Goal: Task Accomplishment & Management: Manage account settings

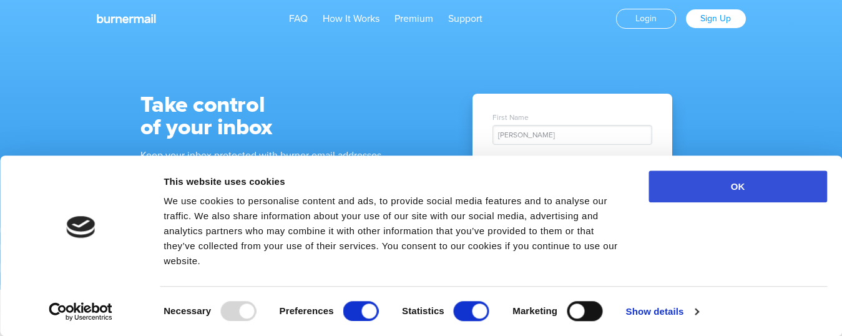
click at [754, 192] on button "OK" at bounding box center [738, 186] width 179 height 32
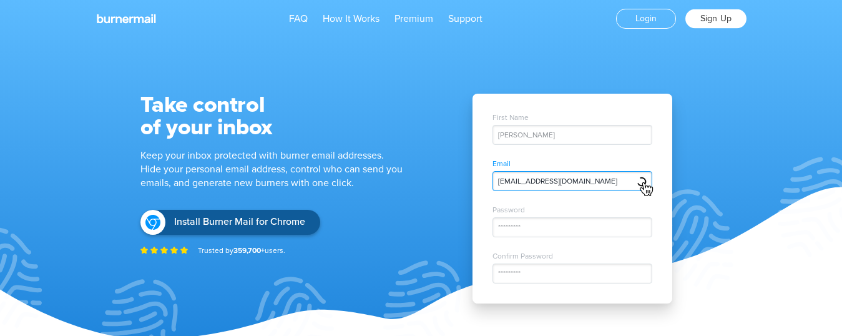
click at [710, 14] on link "Sign Up" at bounding box center [715, 18] width 61 height 19
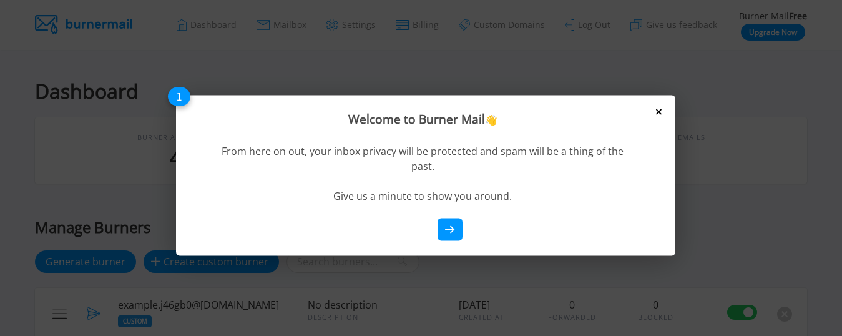
click at [657, 110] on icon at bounding box center [659, 112] width 6 height 6
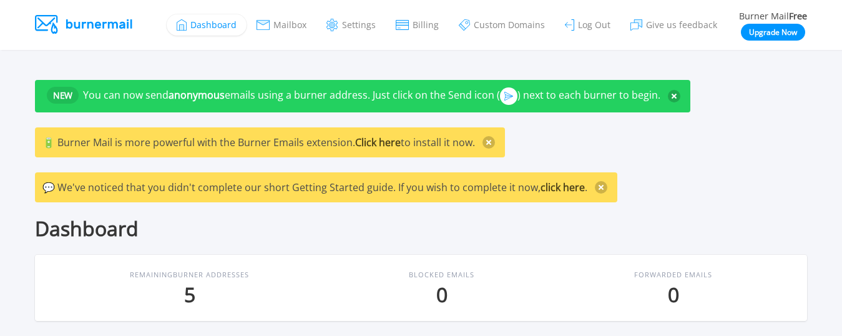
click at [533, 91] on span "You can now send anonymous emails using a burner address. Just click on the Sen…" at bounding box center [371, 95] width 577 height 14
click at [489, 69] on section "NEW You can now send anonymous emails using a burner address. Just click on the…" at bounding box center [421, 193] width 842 height 286
click at [336, 221] on div "Dashboard" at bounding box center [421, 228] width 772 height 22
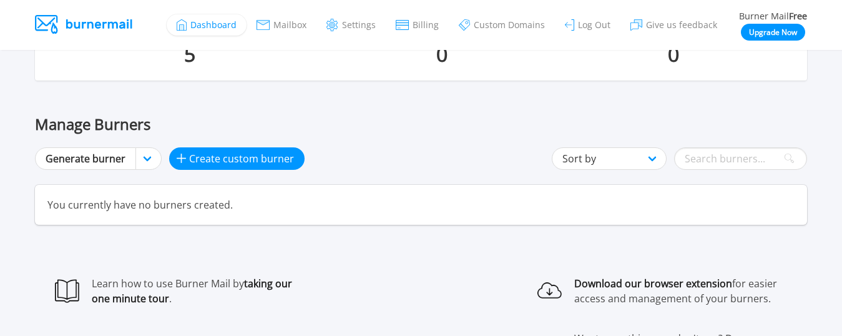
scroll to position [250, 0]
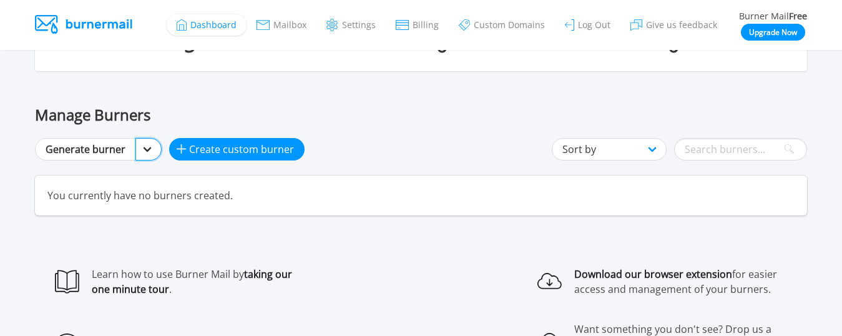
click at [141, 150] on select "Generate burner nicoric.com more domains" at bounding box center [148, 149] width 26 height 22
click at [135, 138] on select "Generate burner nicoric.com more domains" at bounding box center [148, 149] width 26 height 22
select select "-1"
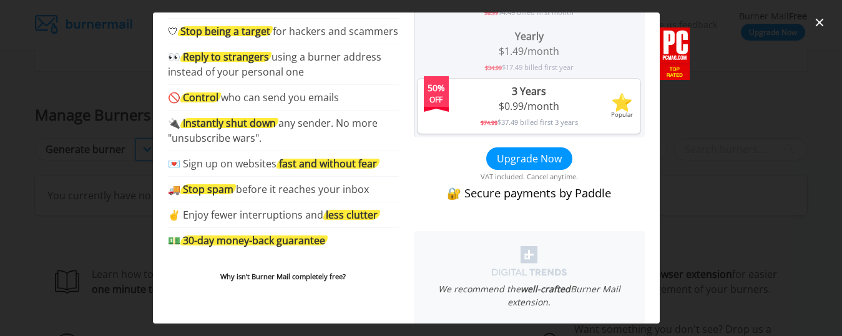
scroll to position [174, 0]
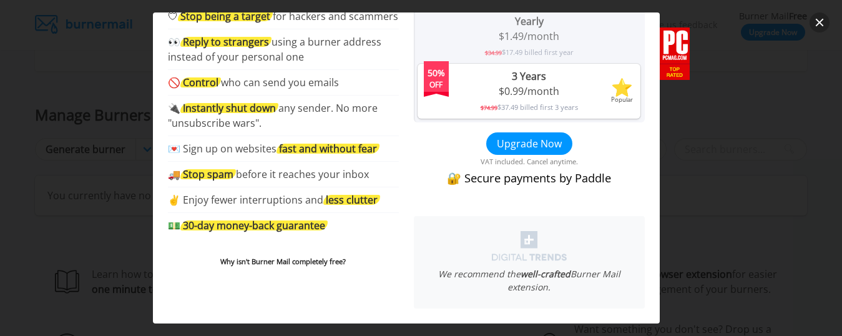
click at [821, 18] on button "close" at bounding box center [820, 22] width 20 height 20
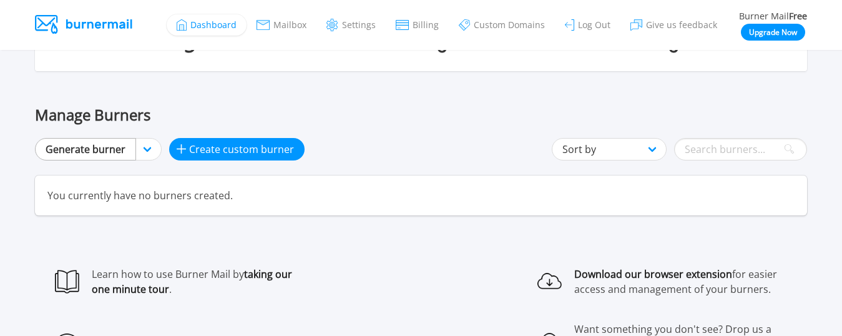
click at [128, 140] on link "Generate burner" at bounding box center [85, 149] width 101 height 22
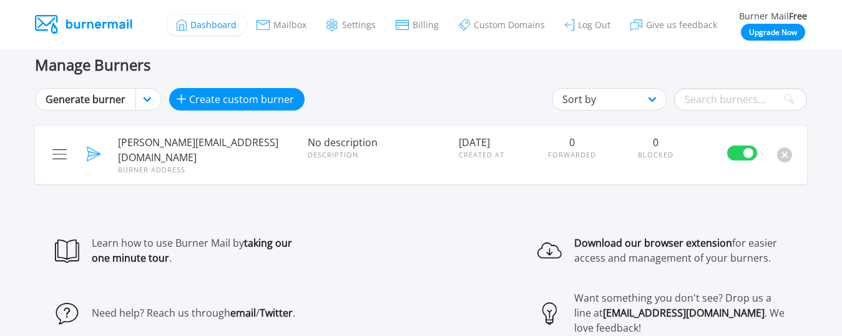
scroll to position [312, 0]
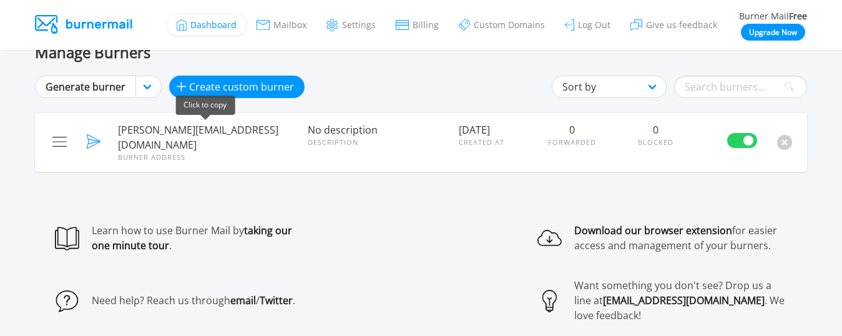
click at [214, 129] on span "murray.1fcd041b@nicoric.com" at bounding box center [205, 137] width 174 height 30
click at [439, 69] on div "Manage Burners Generate burner Generate burner nicoric.com more domains Create …" at bounding box center [421, 108] width 772 height 129
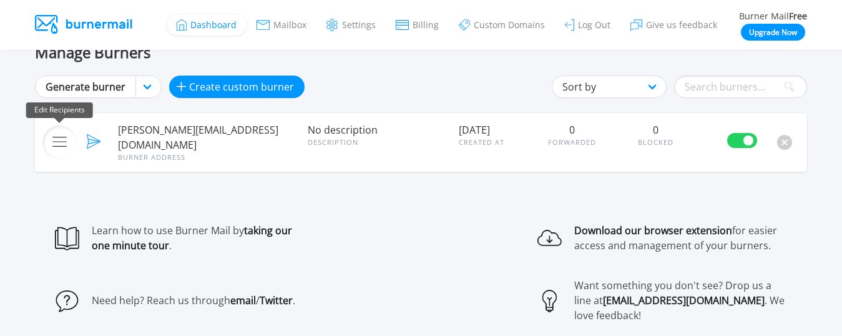
click at [67, 137] on button at bounding box center [59, 142] width 34 height 34
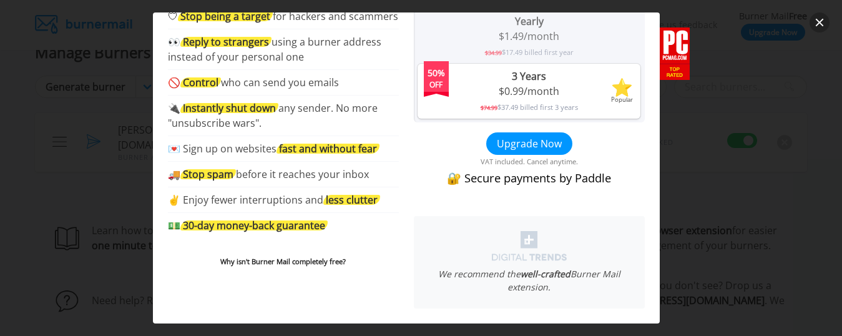
click at [815, 23] on button "close" at bounding box center [820, 22] width 20 height 20
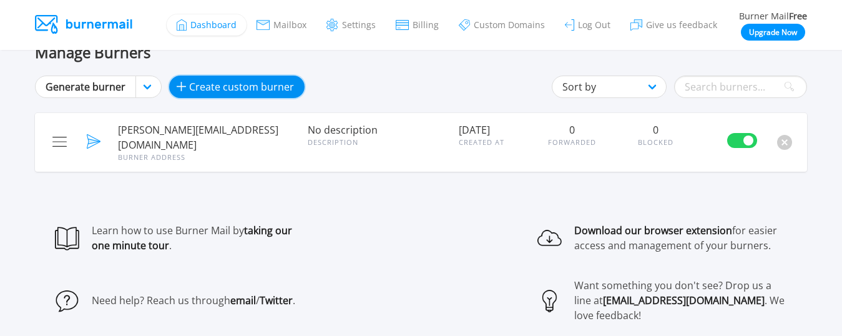
click at [210, 87] on span "Create custom burner" at bounding box center [241, 86] width 105 height 15
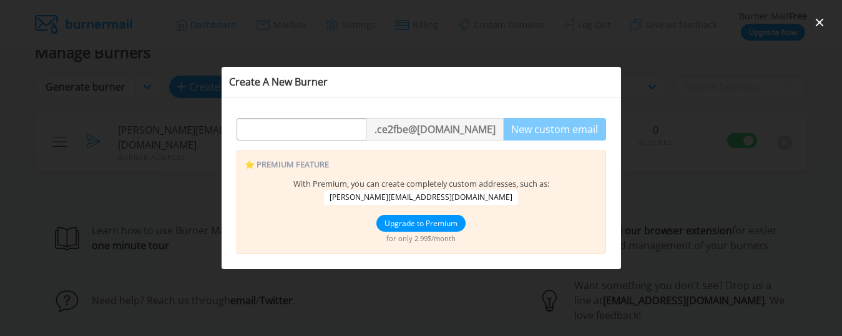
click at [491, 129] on p ". ce2fbe @nicoric.com" at bounding box center [434, 129] width 137 height 22
click at [490, 127] on p ". ce2fbe @nicoric.com" at bounding box center [434, 129] width 137 height 22
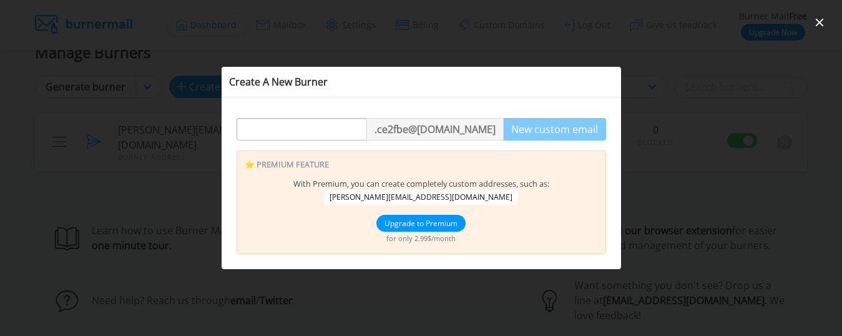
click at [490, 127] on p ". ce2fbe @nicoric.com" at bounding box center [434, 129] width 137 height 22
click at [662, 110] on div at bounding box center [421, 168] width 842 height 336
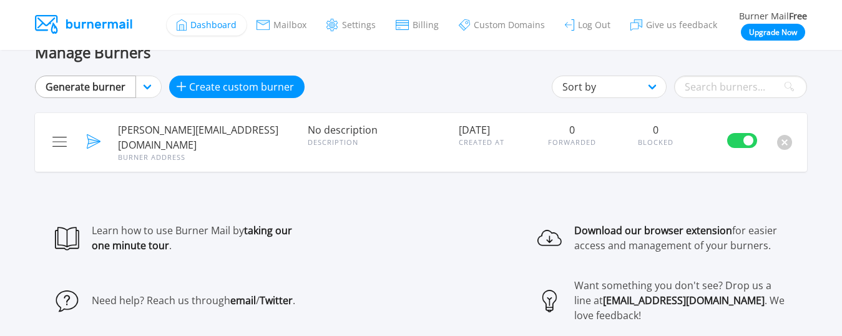
click at [110, 86] on link "Generate burner" at bounding box center [85, 87] width 101 height 22
click at [143, 86] on select "Generate burner nicoric.com more domains" at bounding box center [148, 87] width 26 height 22
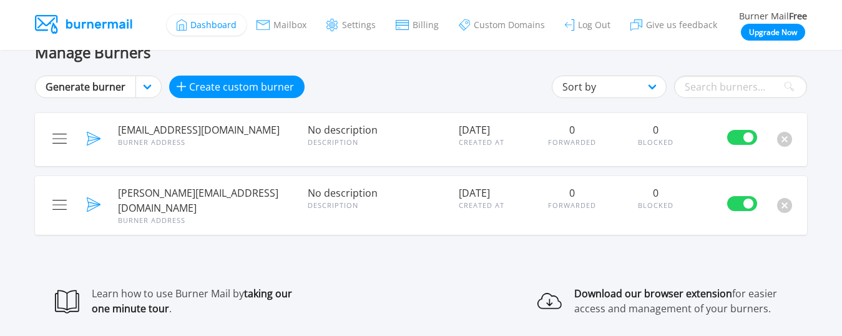
click at [432, 104] on div "Manage Burners Generate burner Generate burner nicoric.com more domains Create …" at bounding box center [421, 140] width 772 height 192
click at [783, 202] on button "Delete" at bounding box center [784, 205] width 15 height 15
click at [783, 144] on button "Delete" at bounding box center [784, 139] width 15 height 15
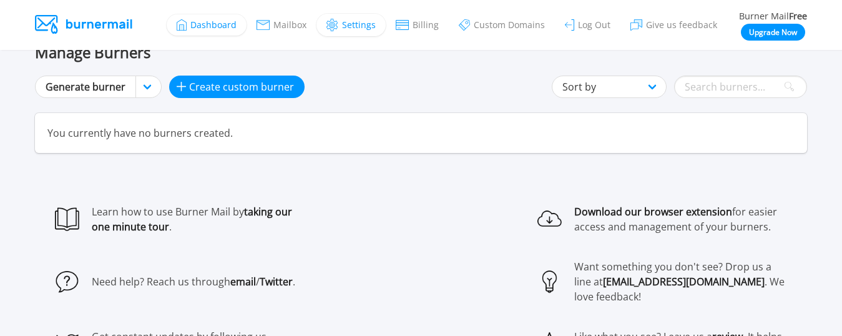
click at [358, 21] on span "Settings" at bounding box center [359, 25] width 34 height 9
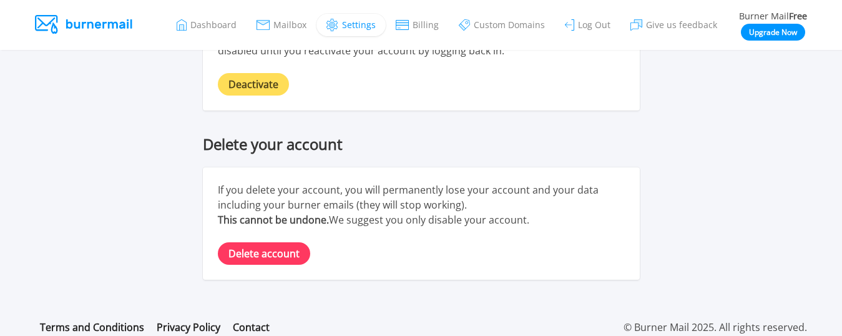
scroll to position [908, 0]
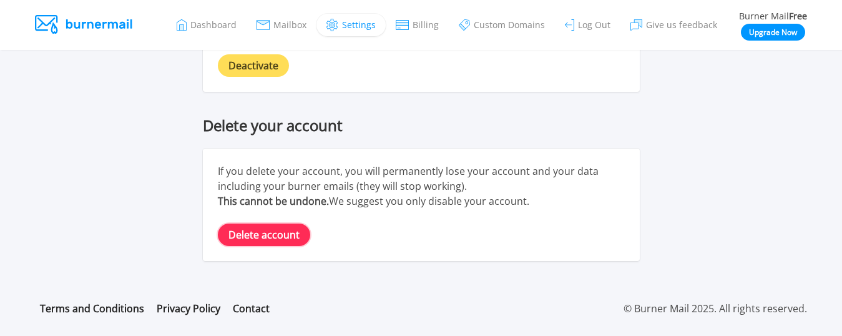
click at [282, 238] on link "Delete account" at bounding box center [264, 234] width 92 height 22
